Goal: Transaction & Acquisition: Download file/media

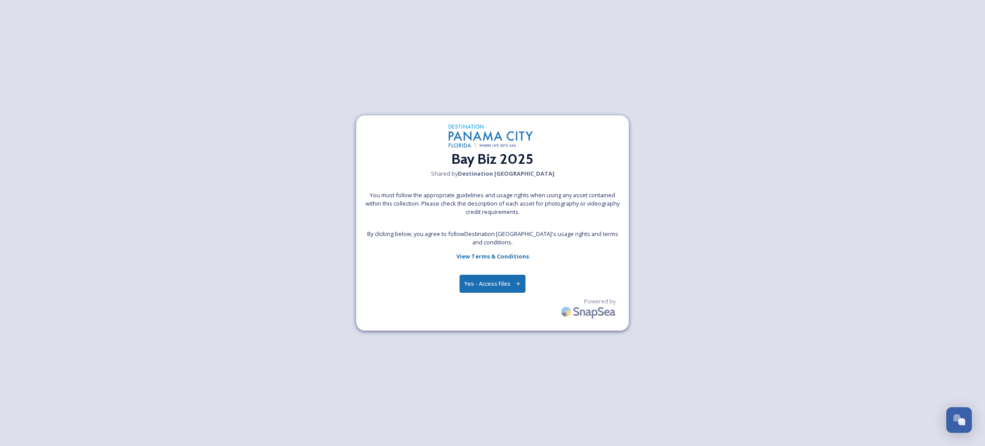
click at [487, 286] on button "Yes - Access Files" at bounding box center [493, 284] width 66 height 18
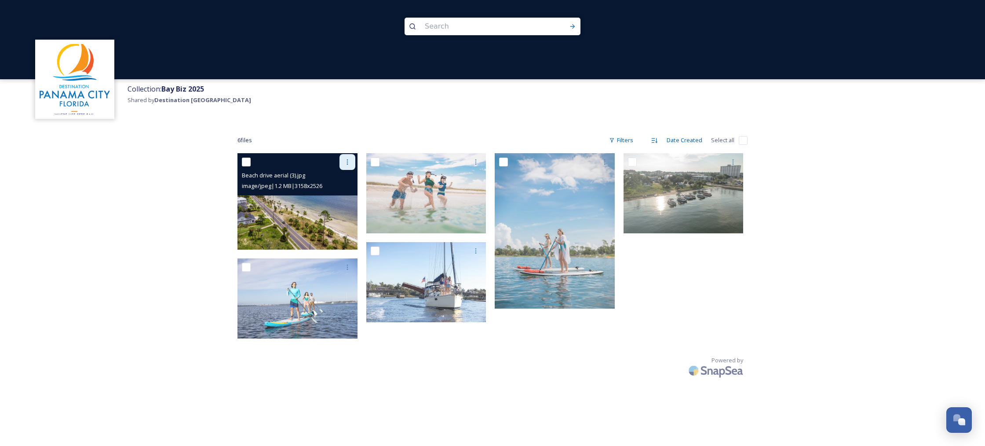
click at [343, 159] on div at bounding box center [348, 162] width 16 height 16
click at [336, 198] on span "Download" at bounding box center [337, 198] width 27 height 8
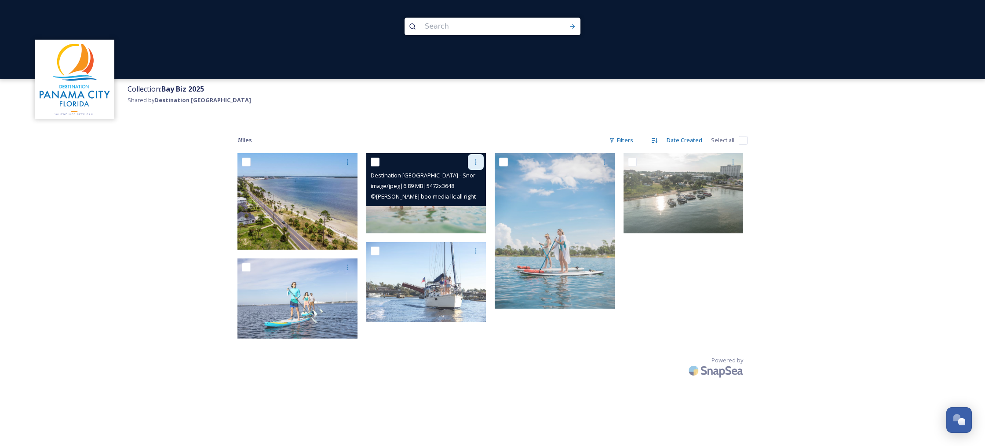
click at [476, 162] on icon at bounding box center [476, 161] width 1 height 5
click at [462, 197] on span "Download" at bounding box center [465, 198] width 27 height 8
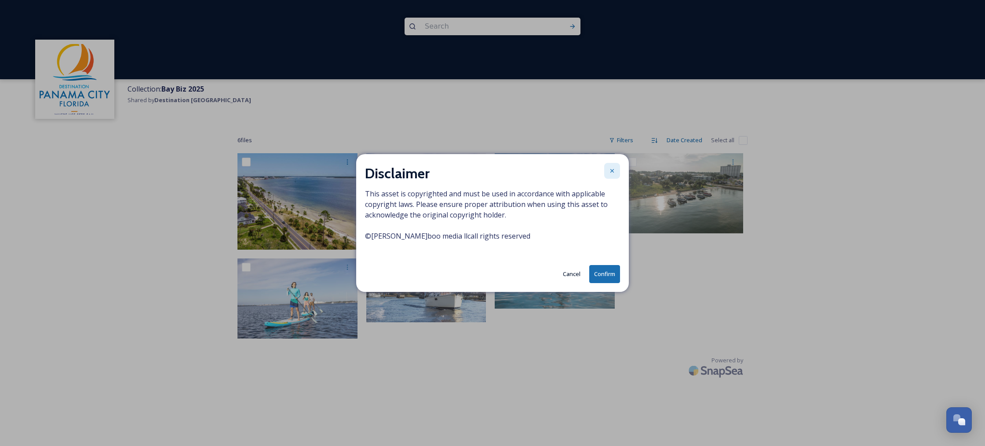
click at [610, 170] on icon at bounding box center [612, 170] width 7 height 7
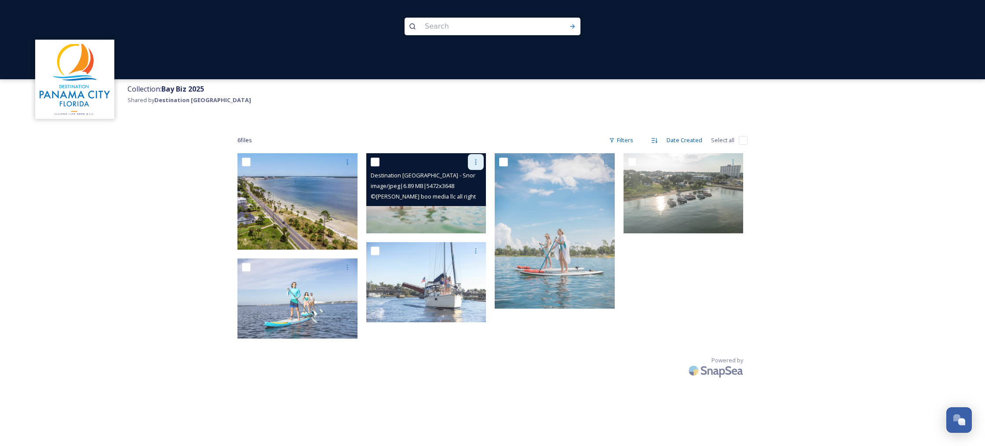
click at [477, 164] on icon at bounding box center [475, 161] width 7 height 7
click at [464, 195] on span "Download" at bounding box center [465, 198] width 27 height 8
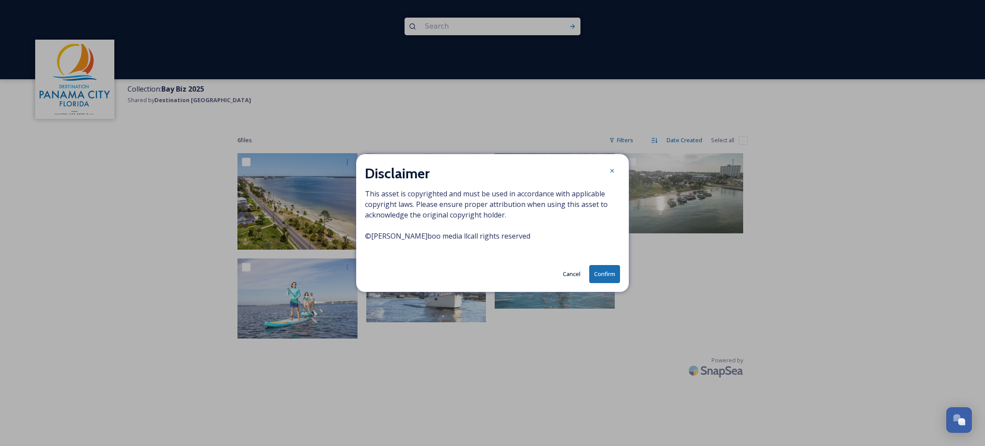
click at [611, 276] on button "Confirm" at bounding box center [605, 274] width 31 height 18
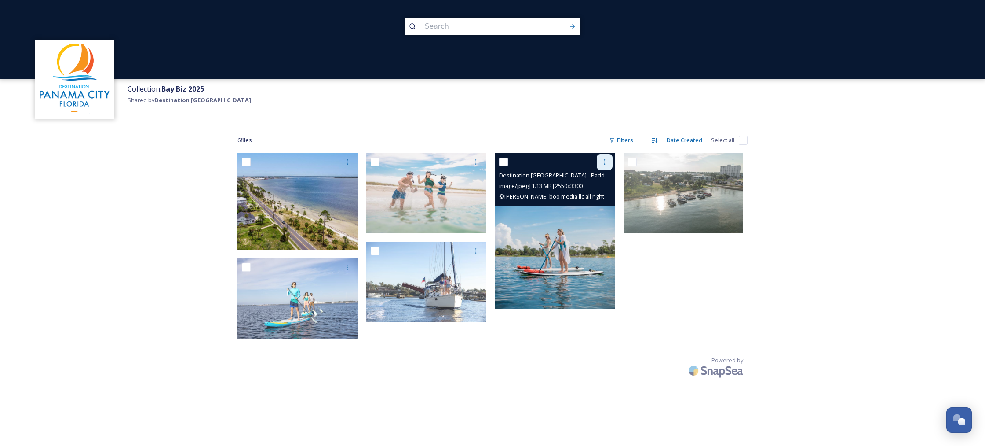
click at [603, 159] on icon at bounding box center [604, 161] width 7 height 7
click at [595, 200] on span "Download" at bounding box center [594, 198] width 27 height 8
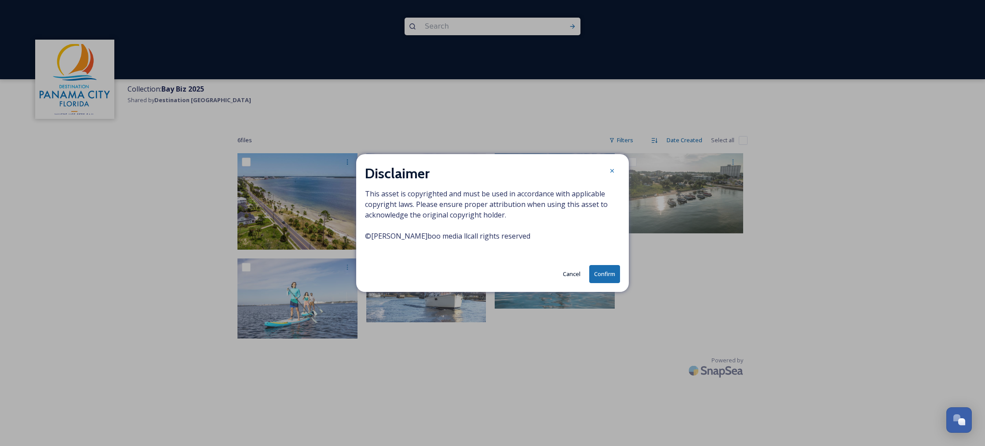
click at [607, 276] on button "Confirm" at bounding box center [605, 274] width 31 height 18
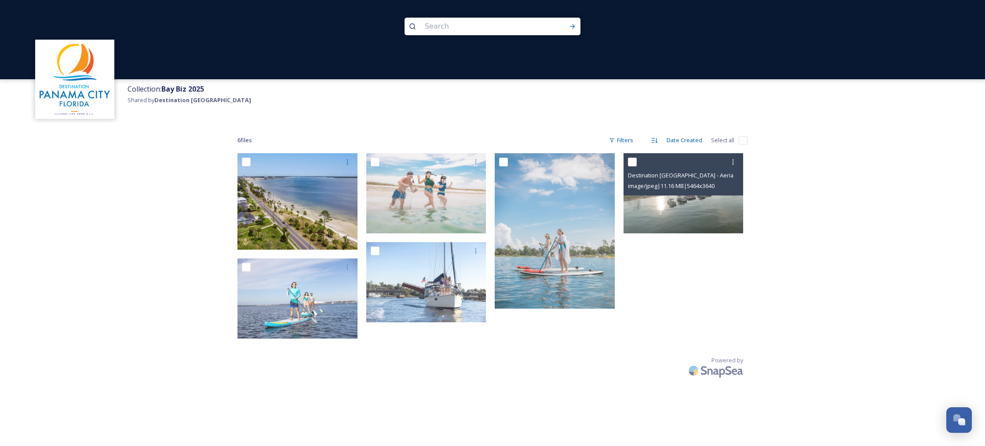
click at [733, 163] on icon at bounding box center [733, 161] width 1 height 5
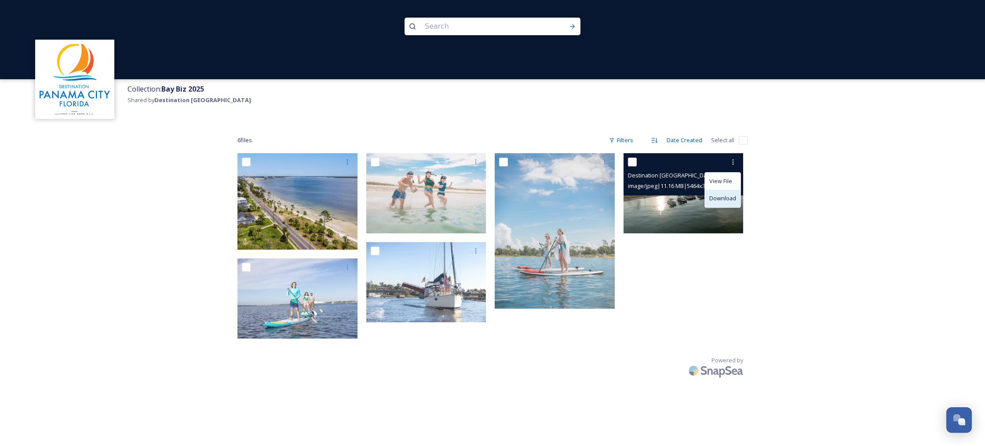
click at [721, 195] on span "Download" at bounding box center [723, 198] width 27 height 8
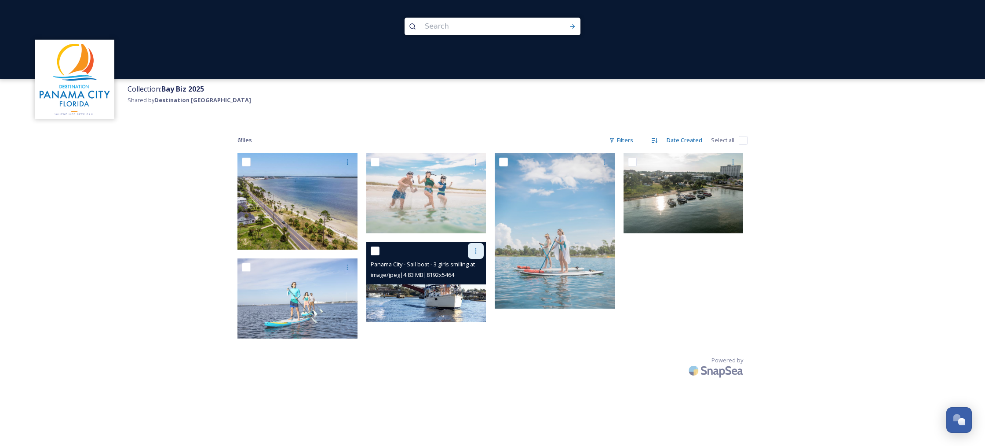
click at [476, 249] on icon at bounding box center [475, 250] width 7 height 7
click at [469, 286] on span "Download" at bounding box center [465, 287] width 27 height 8
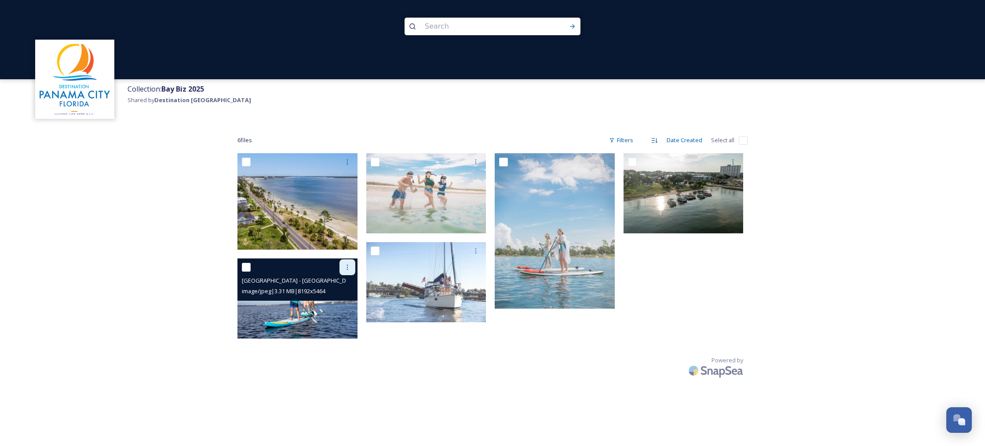
click at [348, 268] on icon at bounding box center [347, 267] width 7 height 7
click at [340, 303] on span "Download" at bounding box center [337, 303] width 27 height 8
